Goal: Information Seeking & Learning: Learn about a topic

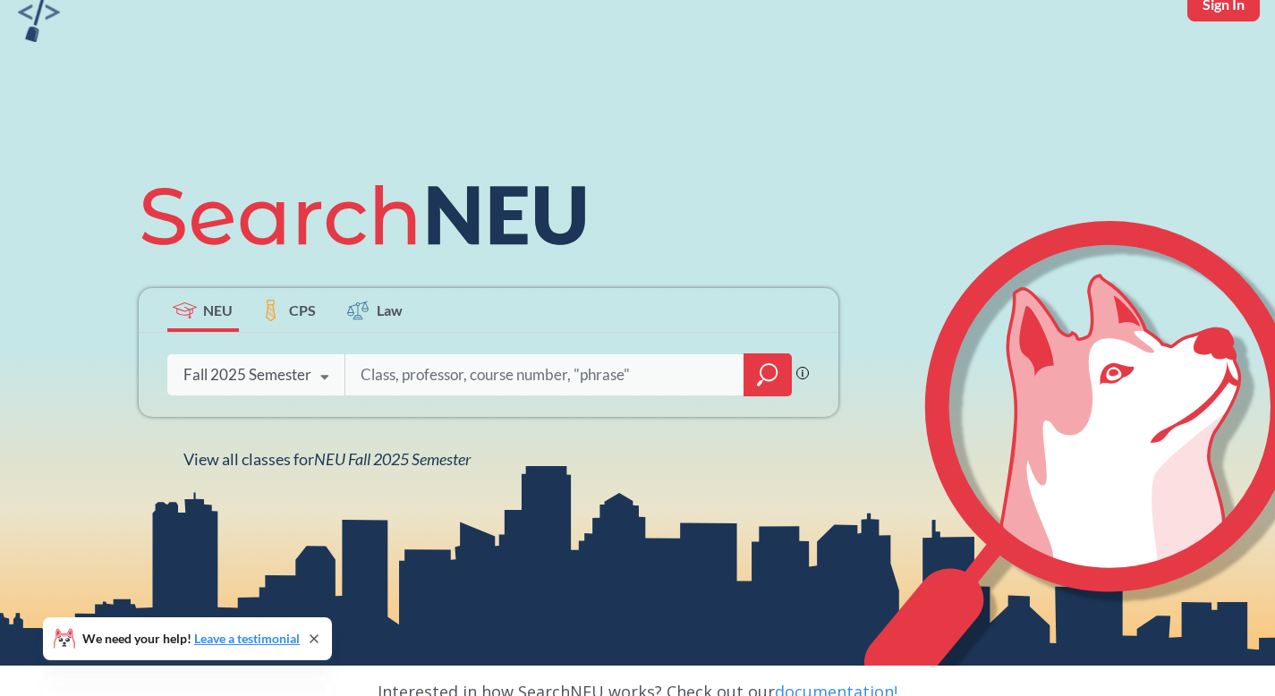
scroll to position [109, 0]
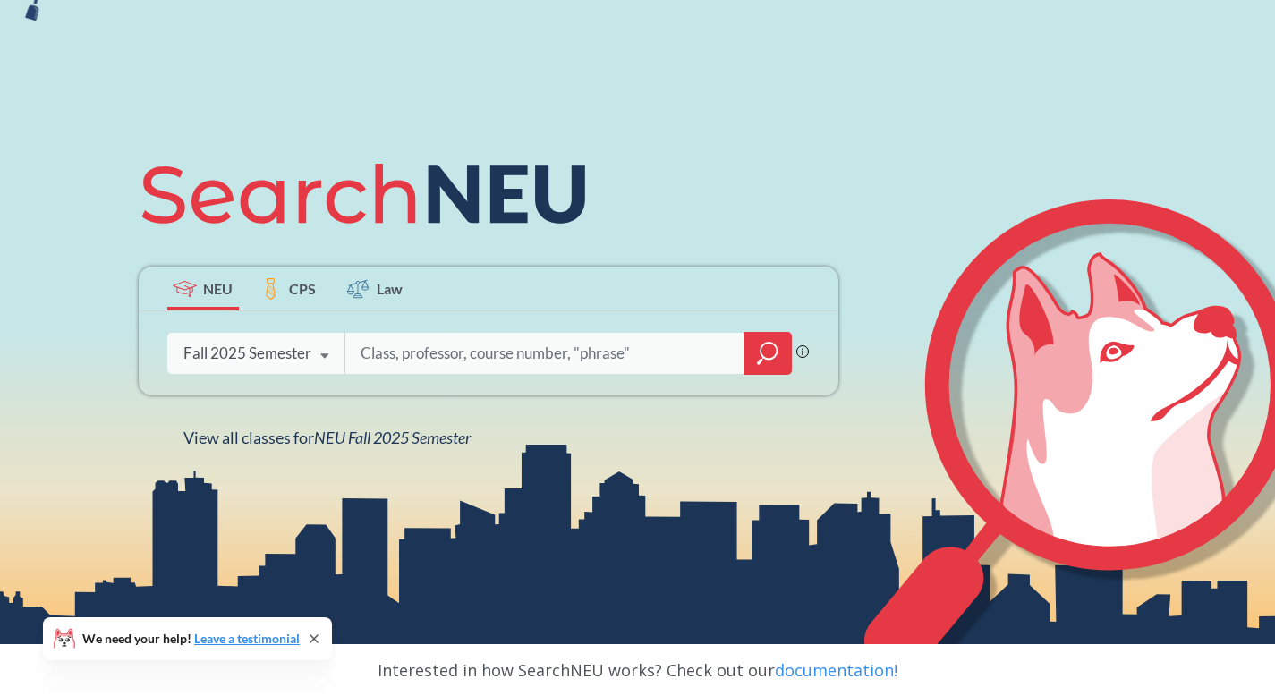
click at [310, 282] on span "CPS" at bounding box center [302, 288] width 27 height 21
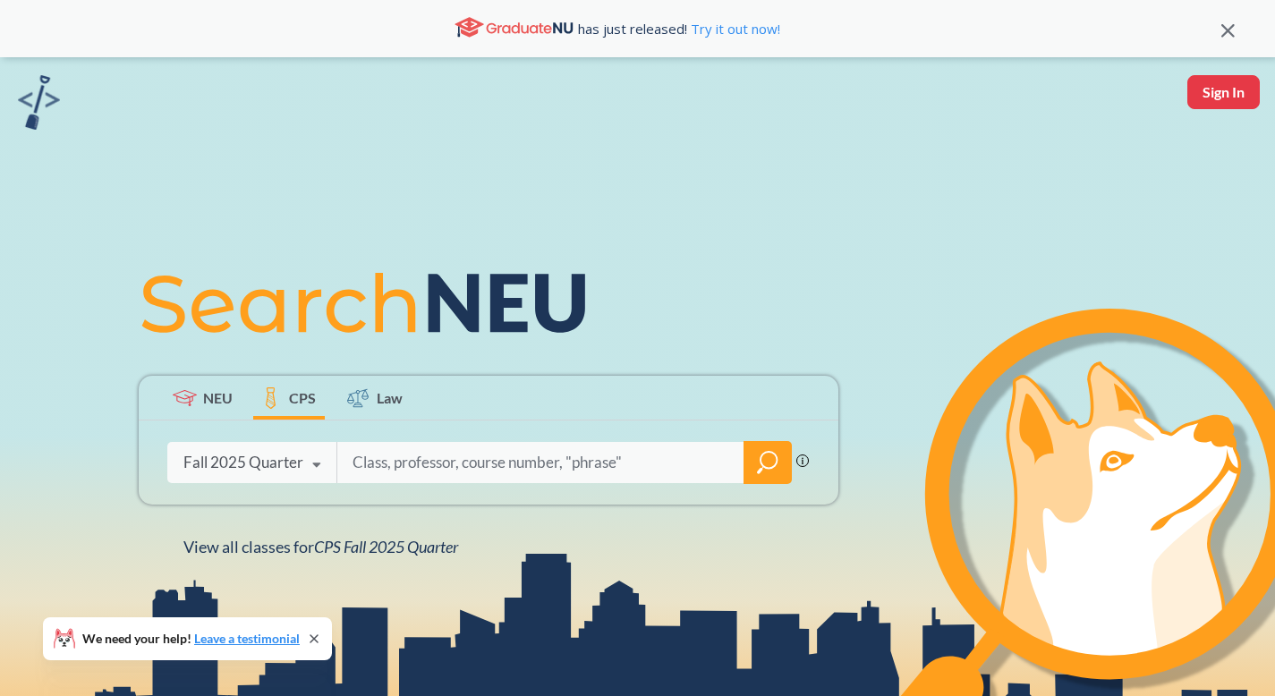
click at [316, 457] on icon at bounding box center [317, 465] width 34 height 50
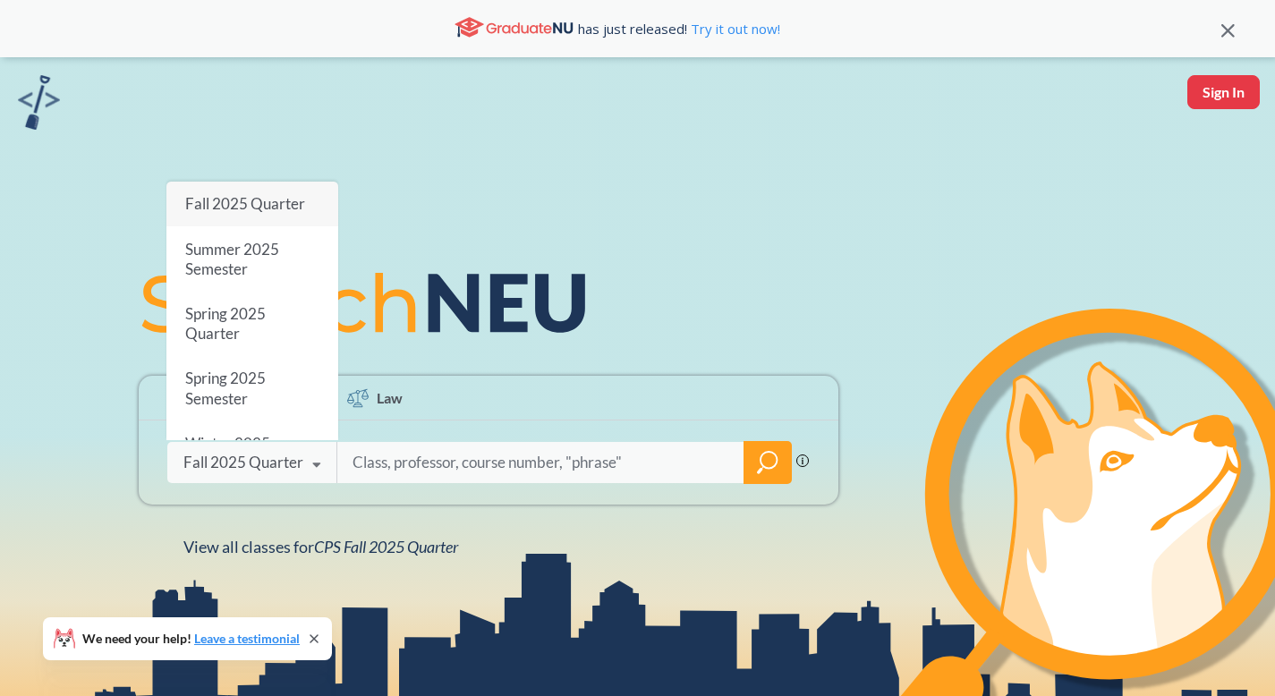
click at [396, 461] on input "search" at bounding box center [541, 463] width 380 height 38
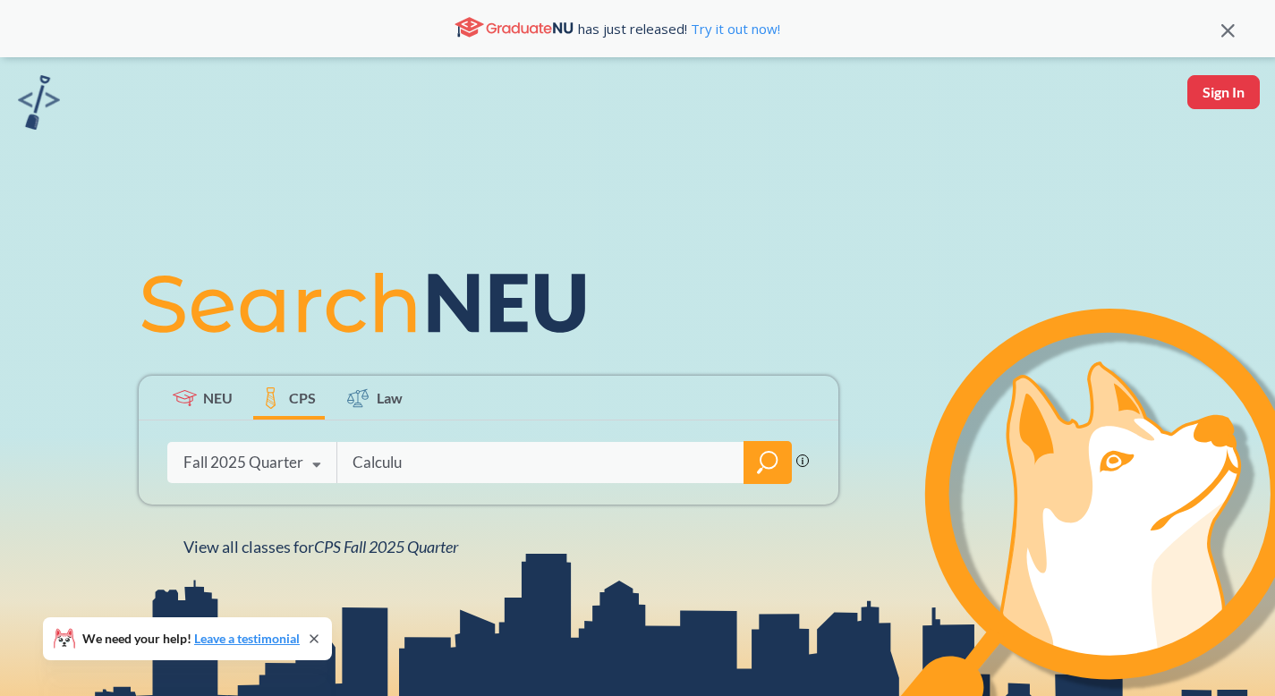
type input "Calculus"
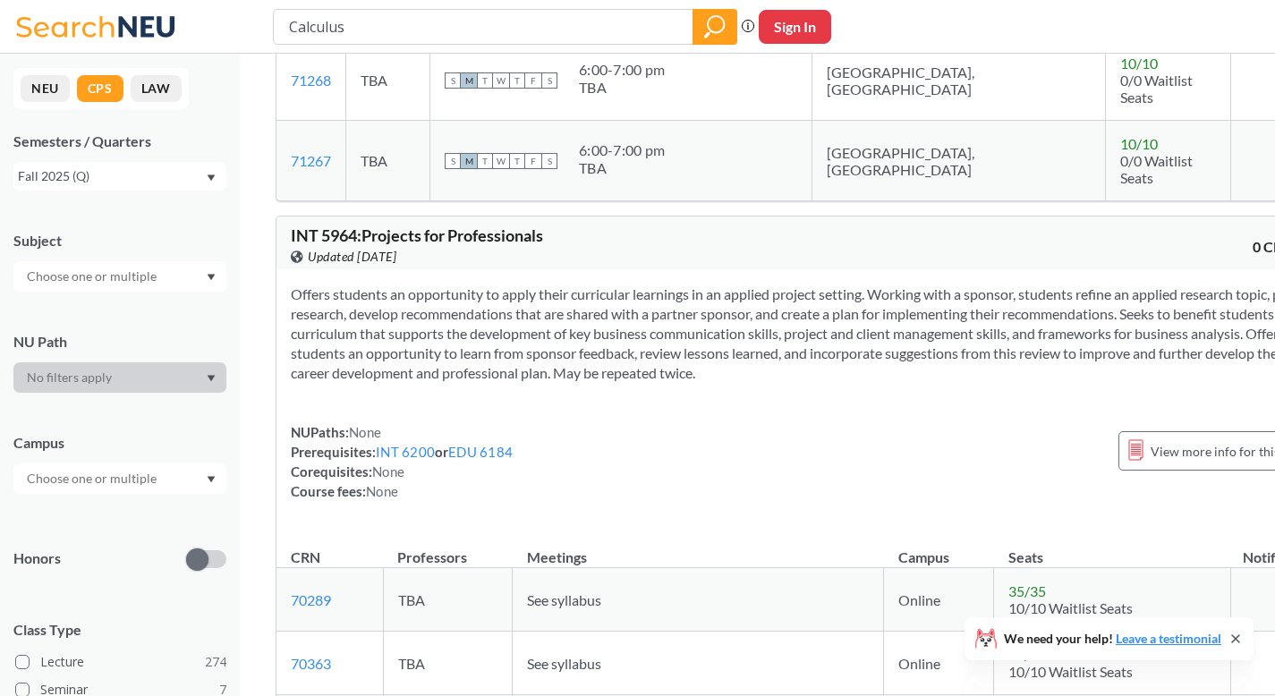
click at [168, 277] on div at bounding box center [119, 276] width 213 height 30
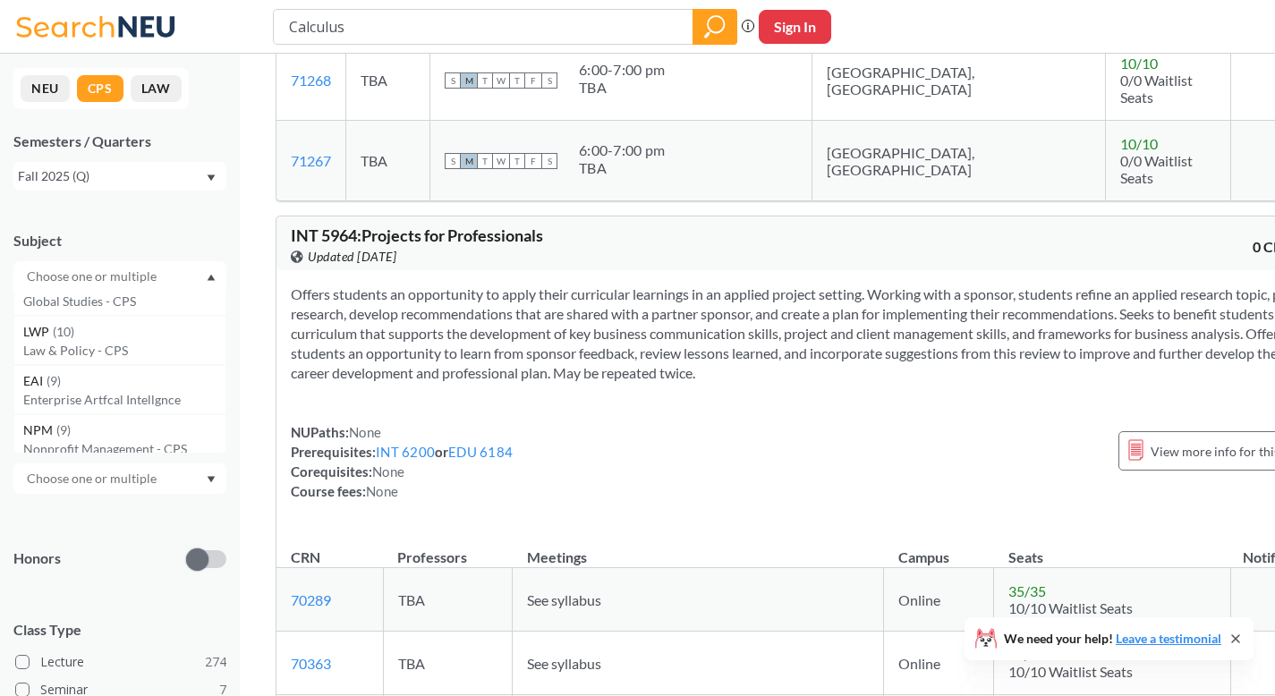
scroll to position [604, 0]
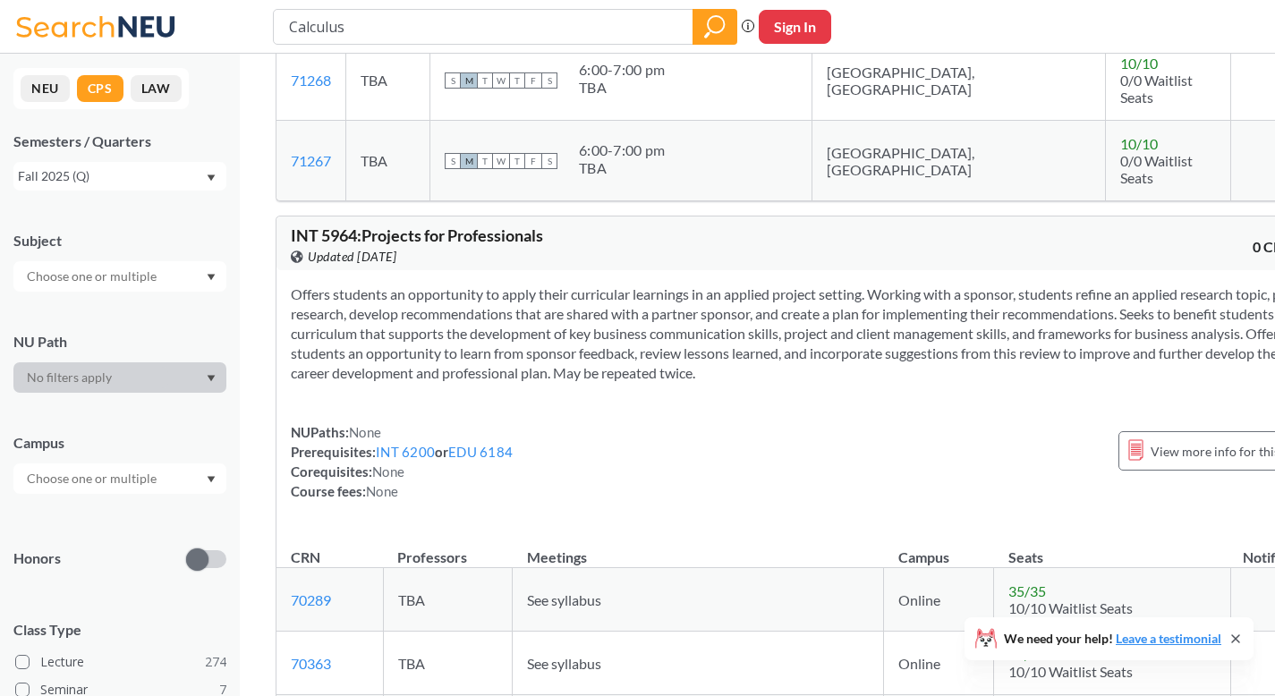
click at [186, 199] on div "NEU CPS LAW Semesters / Quarters Fall 2025 (Q) Subject NU Path Campus Honors Cl…" at bounding box center [120, 375] width 240 height 642
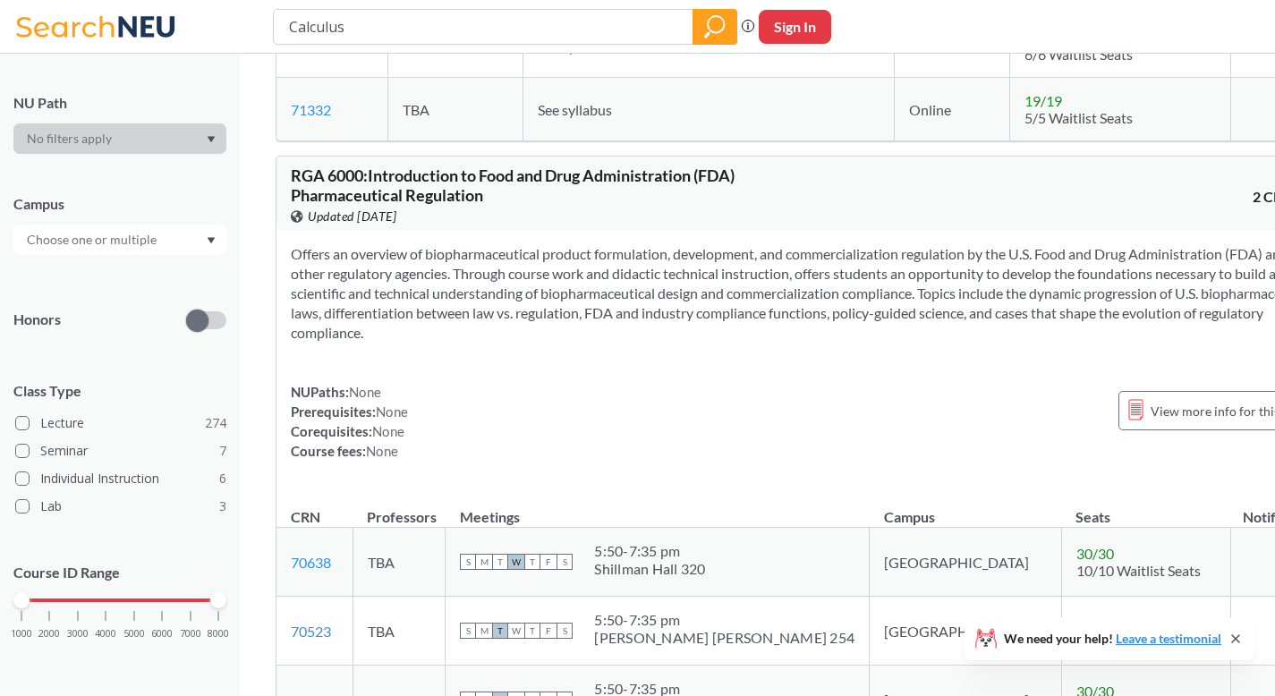
scroll to position [3164, 0]
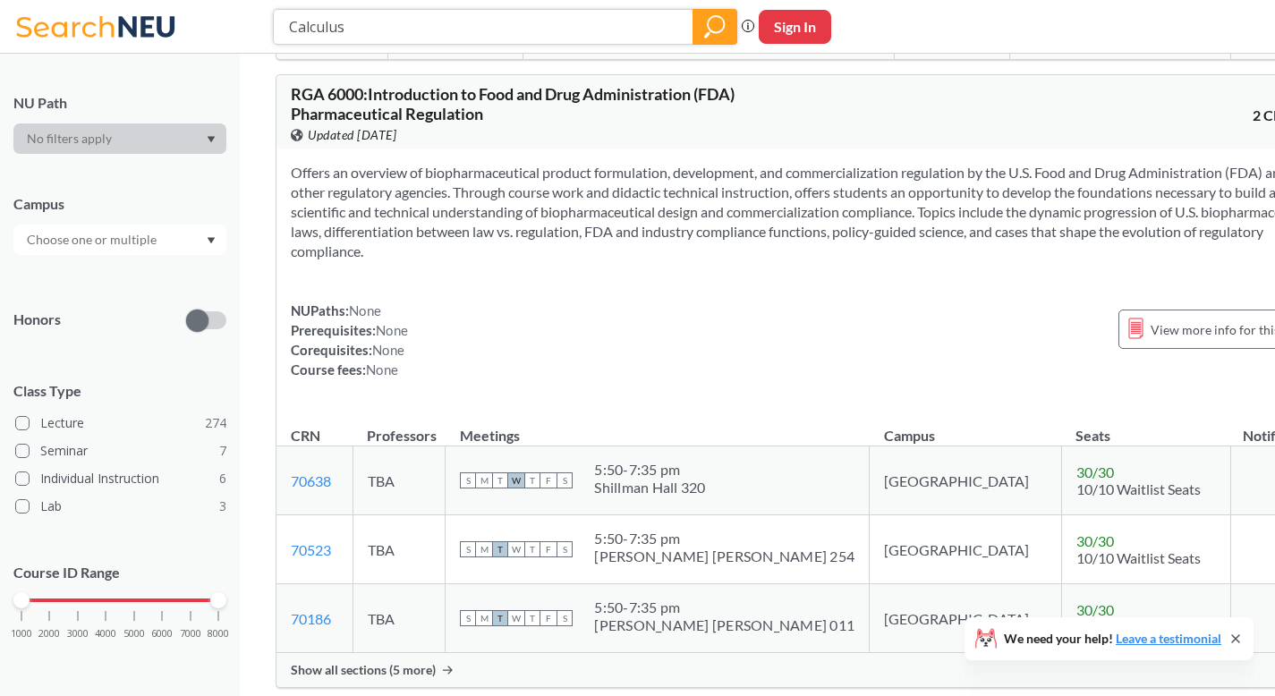
click at [462, 21] on input "Calculus" at bounding box center [483, 27] width 393 height 30
type input "MTH 2100"
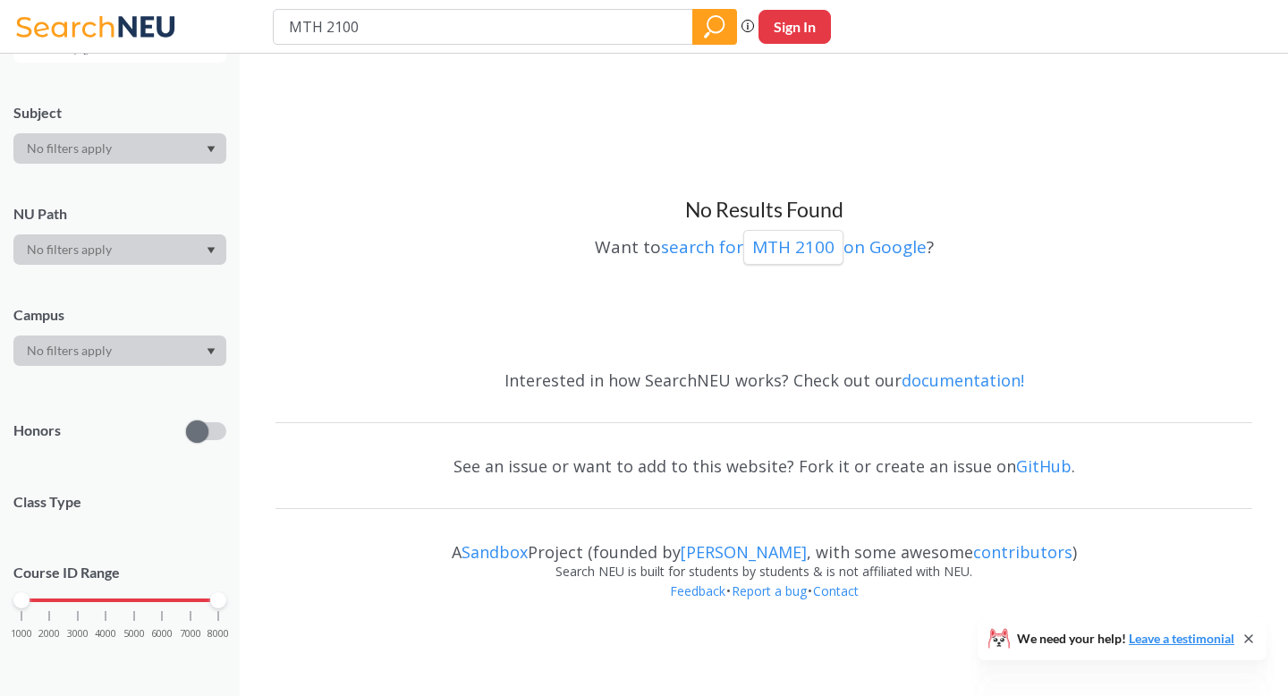
type input "Calculus"
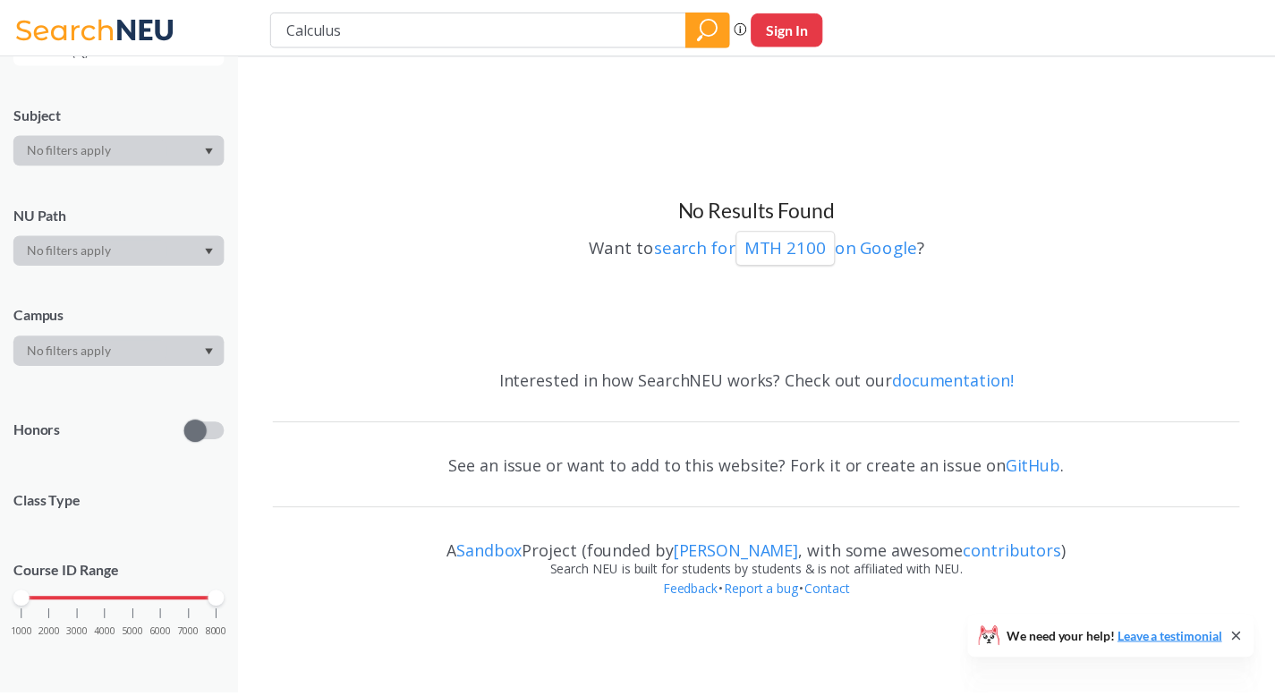
scroll to position [239, 0]
